Goal: Find specific page/section: Locate a particular part of the current website

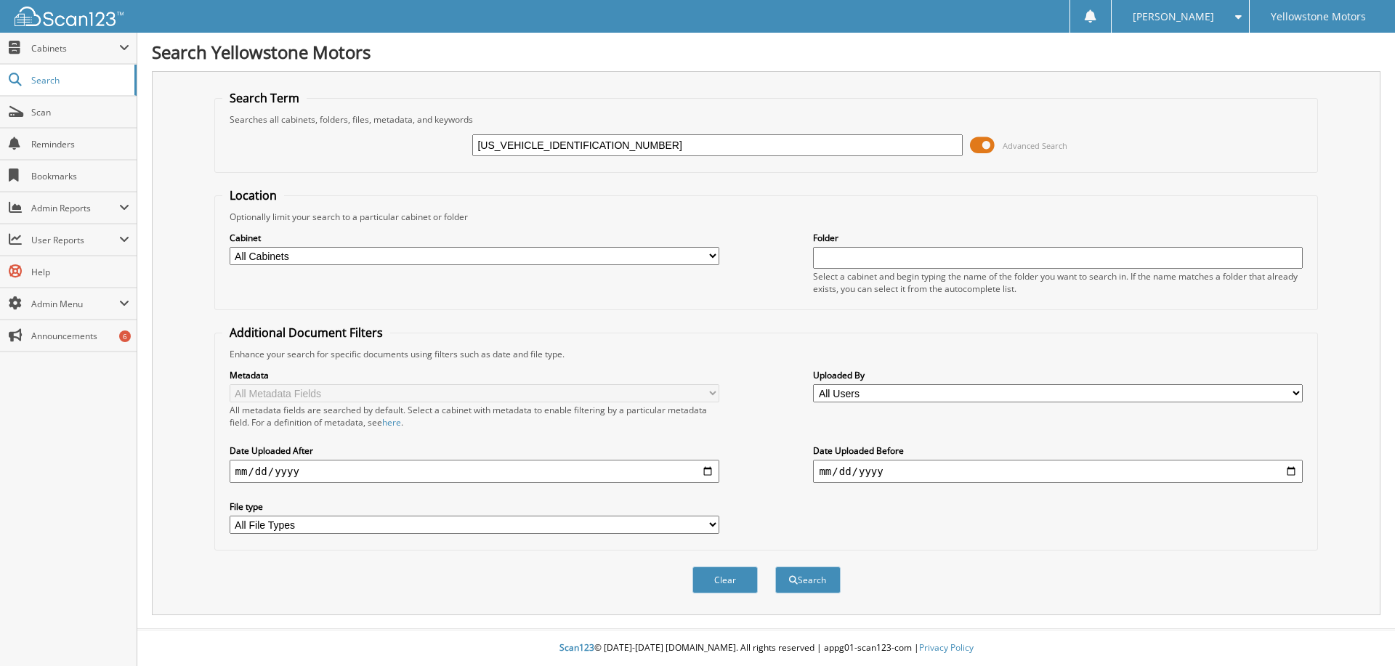
type input "[US_VEHICLE_IDENTIFICATION_NUMBER]"
click at [828, 578] on button "Search" at bounding box center [807, 580] width 65 height 27
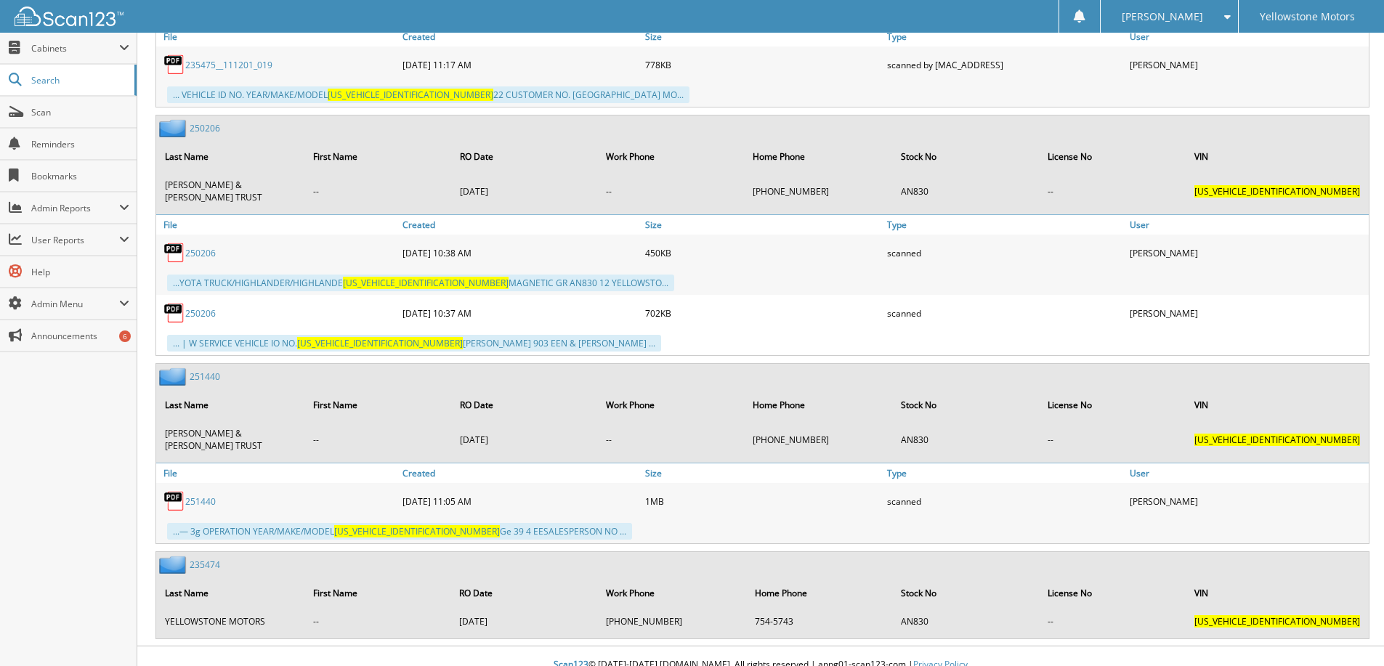
scroll to position [1013, 0]
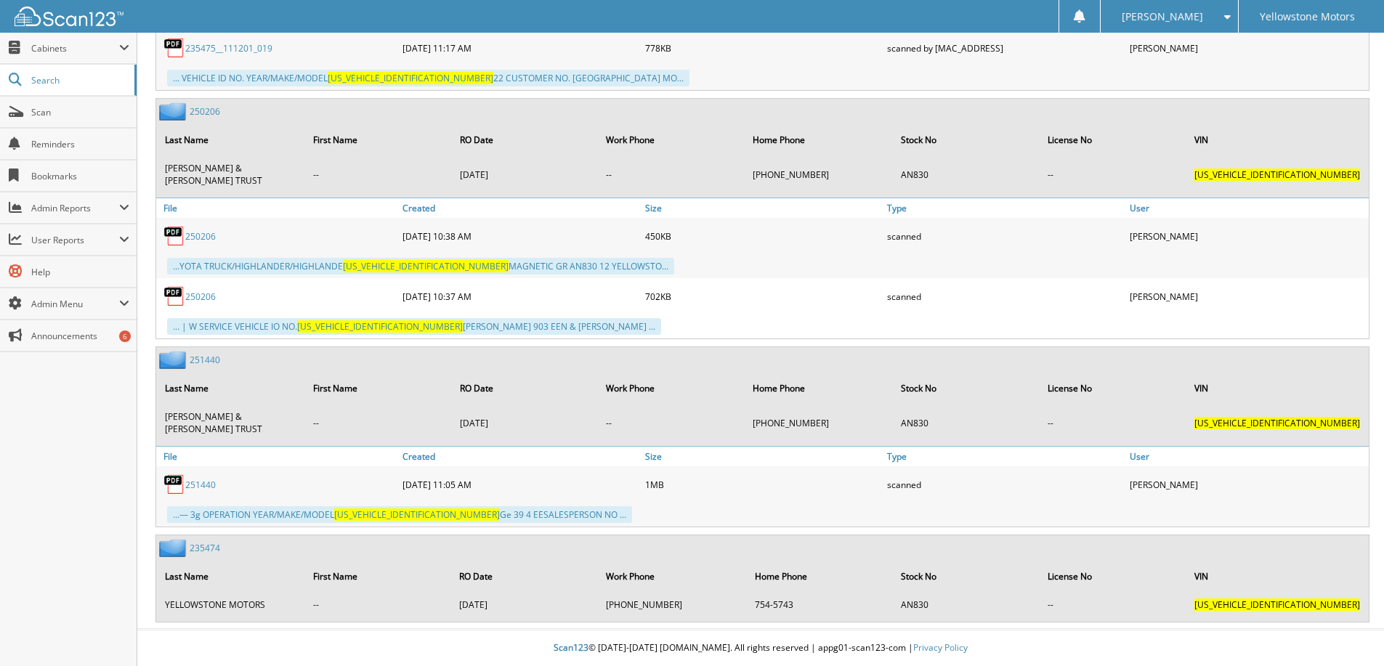
click at [215, 357] on link "251440" at bounding box center [205, 360] width 31 height 12
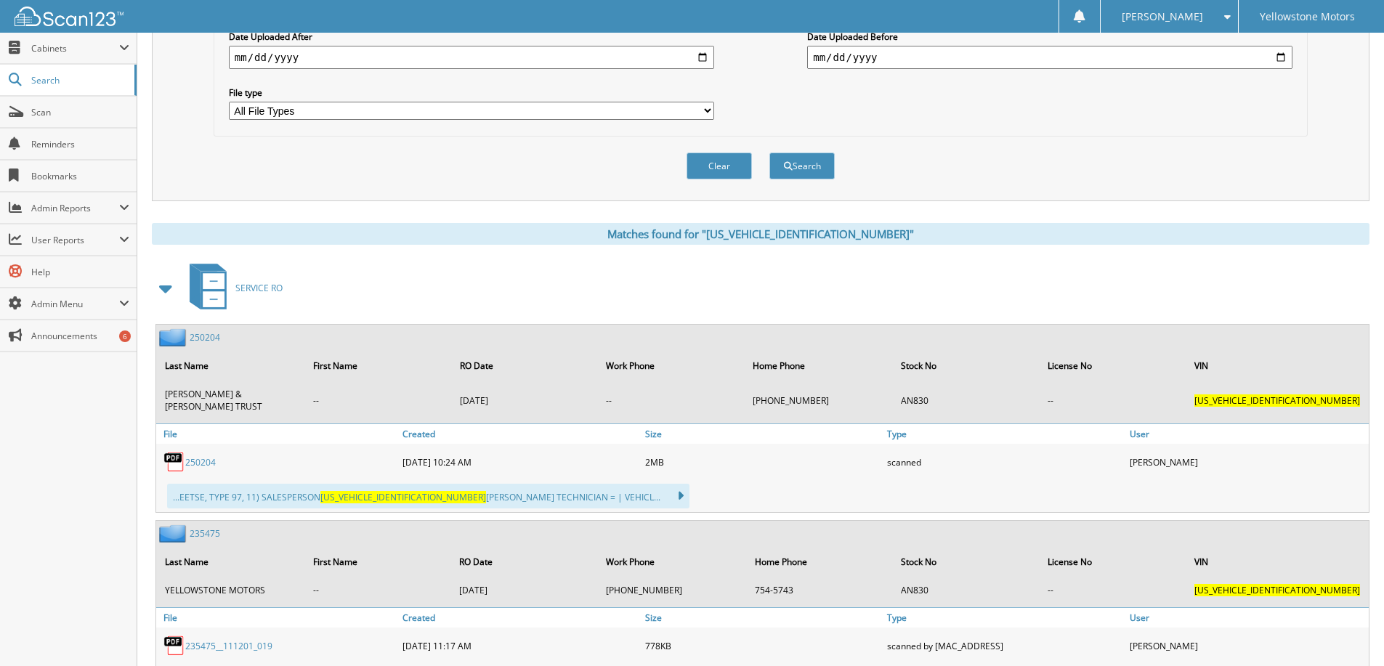
scroll to position [454, 0]
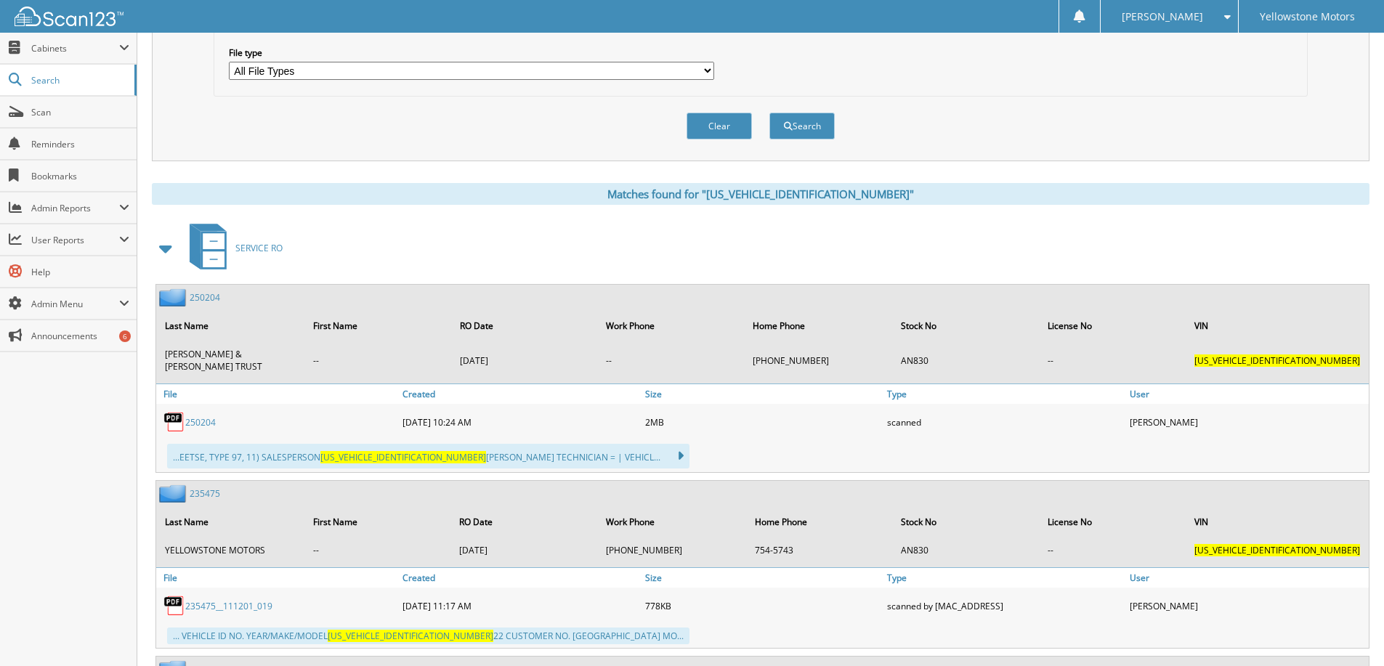
click at [193, 421] on link "250204" at bounding box center [200, 422] width 31 height 12
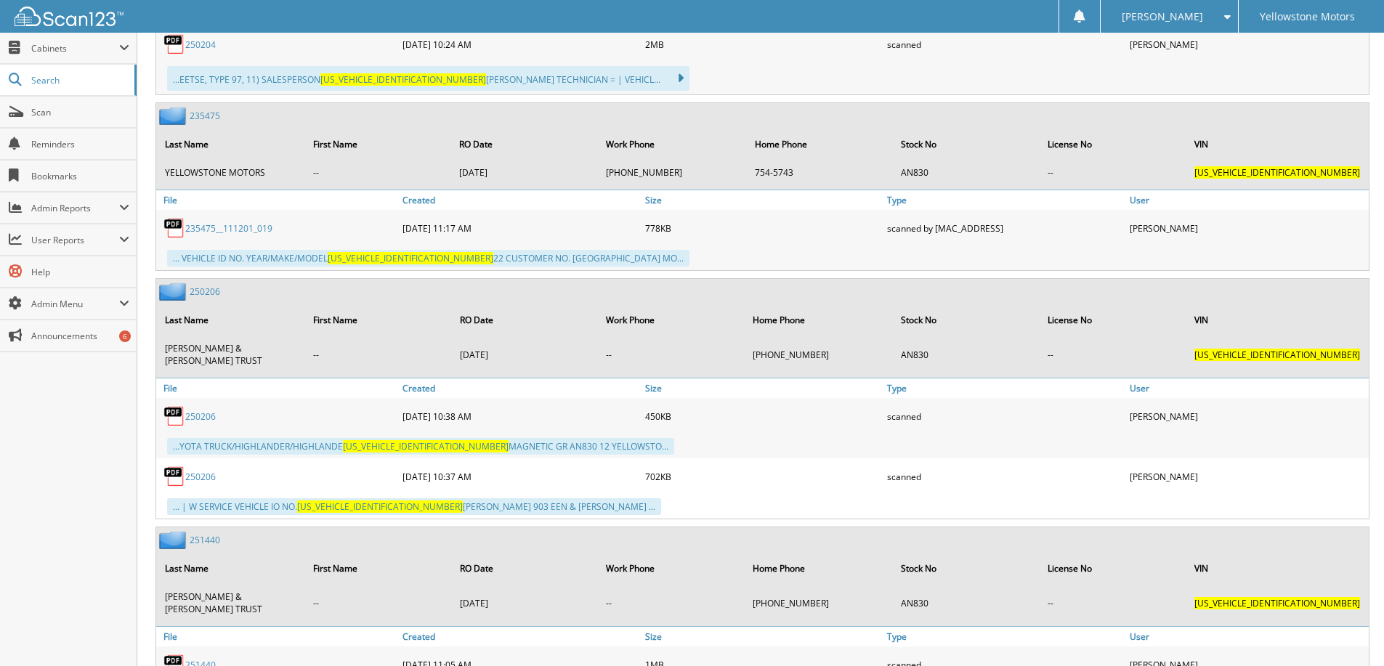
scroll to position [858, 0]
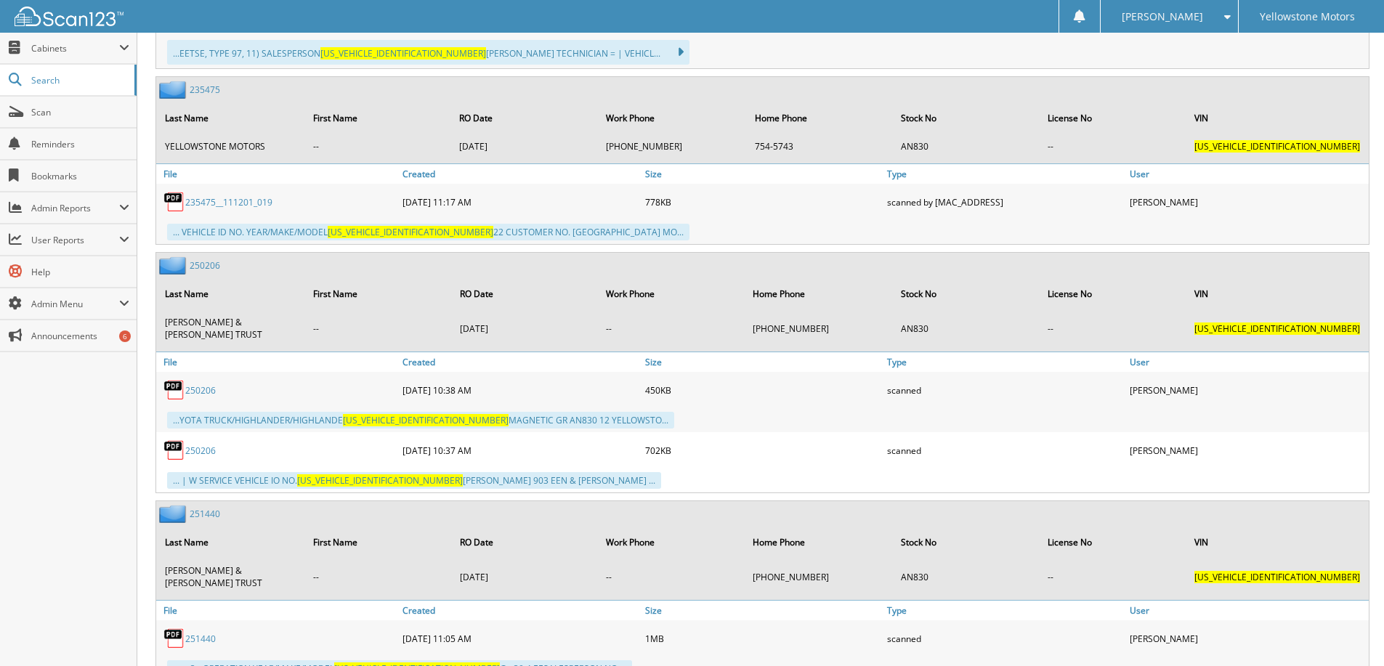
click at [210, 393] on link "250206" at bounding box center [200, 390] width 31 height 12
click at [201, 452] on link "250206" at bounding box center [200, 451] width 31 height 12
